Goal: Information Seeking & Learning: Learn about a topic

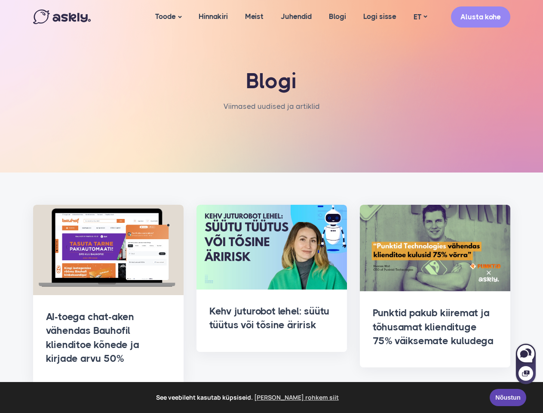
click at [271, 397] on span "See veebileht kasutab küpsiseid. [PERSON_NAME] rohkem siit" at bounding box center [247, 397] width 471 height 13
click at [167, 17] on link "Toode" at bounding box center [168, 17] width 43 height 34
click at [420, 17] on link "ET" at bounding box center [420, 17] width 31 height 12
click at [526, 363] on div at bounding box center [526, 368] width 20 height 31
click at [526, 353] on icon at bounding box center [524, 353] width 8 height 7
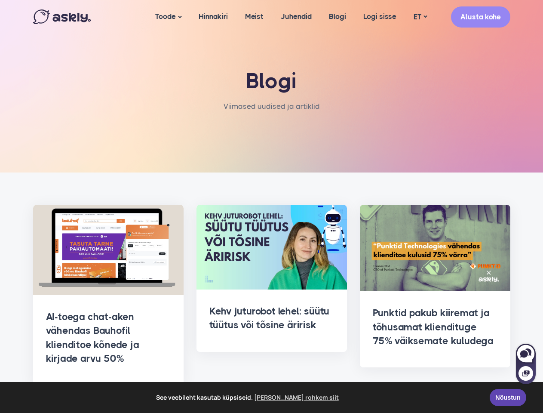
click at [526, 373] on icon at bounding box center [525, 373] width 7 height 6
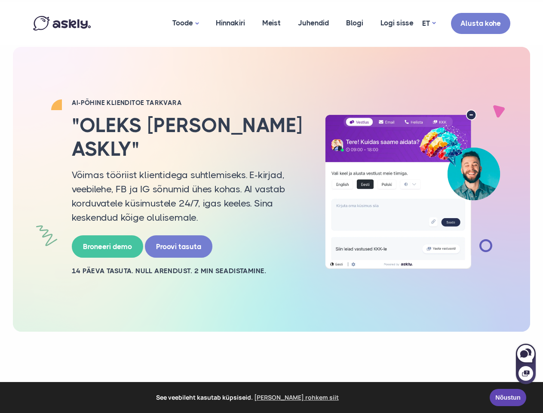
click at [271, 206] on p "Võimas tööriist klientidega suhtlemiseks. E-kirjad, veebilehe, FB ja IG sõnumid…" at bounding box center [188, 196] width 232 height 57
click at [271, 397] on span "See veebileht kasutab küpsiseid. [PERSON_NAME] rohkem siit" at bounding box center [247, 397] width 471 height 13
click at [184, 23] on link "Toode" at bounding box center [185, 23] width 43 height 43
click at [429, 23] on link "ET" at bounding box center [428, 23] width 13 height 12
click at [526, 363] on div at bounding box center [526, 368] width 20 height 31
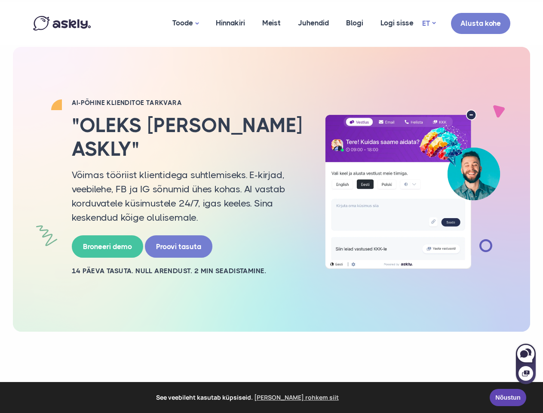
click at [526, 353] on icon at bounding box center [524, 353] width 8 height 7
click at [526, 373] on icon at bounding box center [525, 373] width 7 height 6
